Goal: Find specific page/section: Find specific page/section

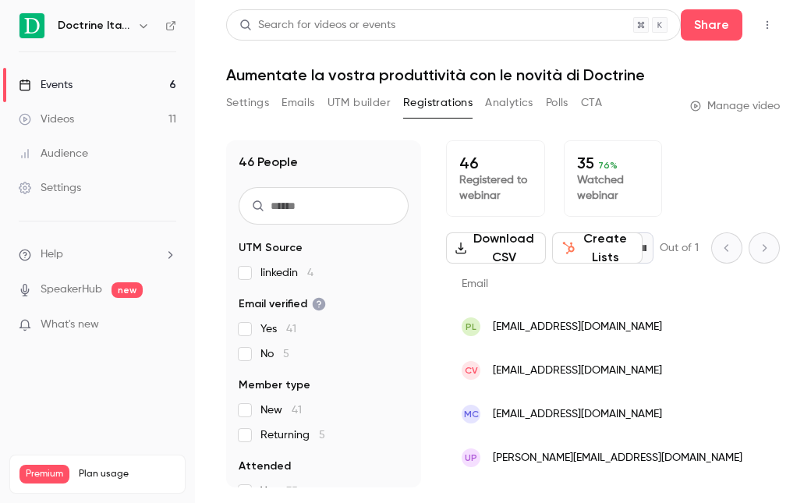
click at [101, 16] on div "Doctrine Italia" at bounding box center [98, 25] width 158 height 27
click at [95, 30] on h6 "Doctrine Italia" at bounding box center [94, 26] width 73 height 16
click at [87, 69] on link "Events 6" at bounding box center [97, 85] width 195 height 34
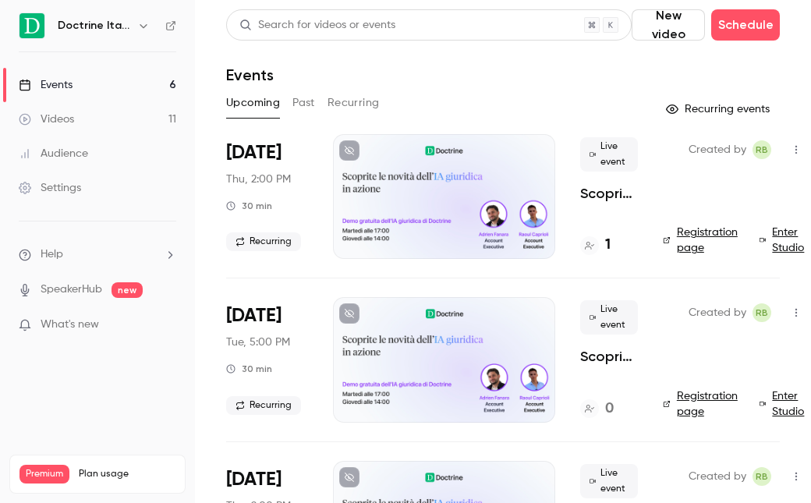
click at [606, 244] on h4 "1" at bounding box center [607, 245] width 5 height 21
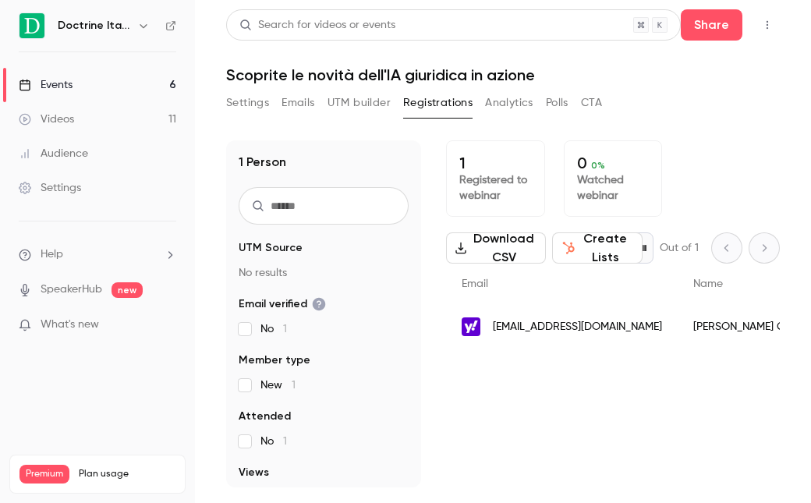
click at [678, 325] on div "[PERSON_NAME] [PERSON_NAME]" at bounding box center [750, 327] width 145 height 44
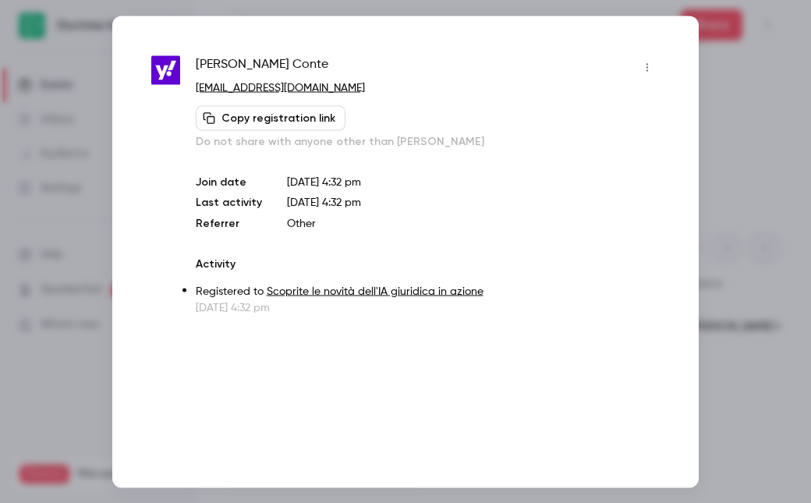
click at [246, 57] on span "[PERSON_NAME] [PERSON_NAME]" at bounding box center [262, 67] width 133 height 25
copy div "[PERSON_NAME] [PERSON_NAME]"
